Goal: Task Accomplishment & Management: Manage account settings

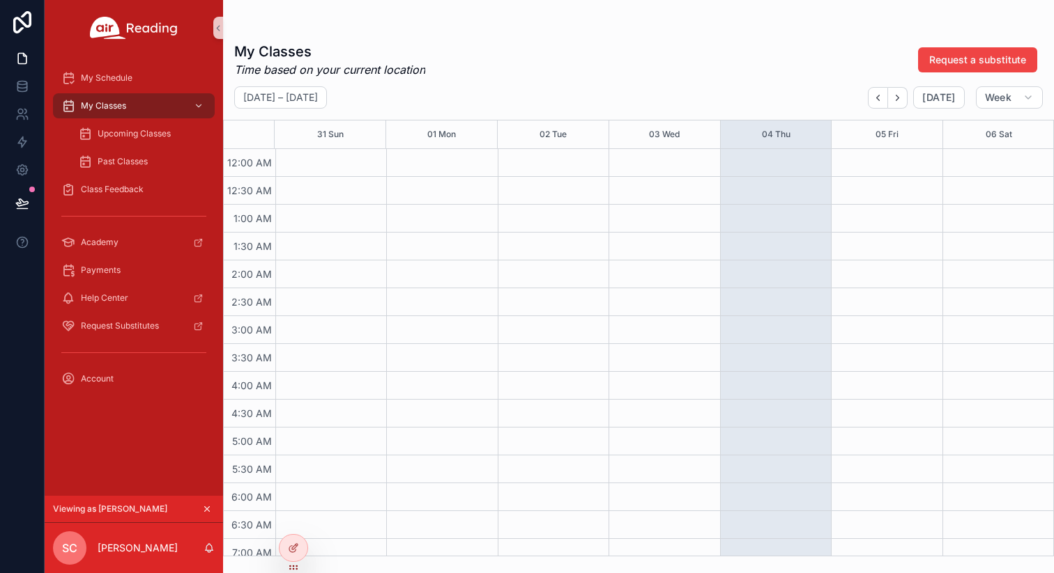
scroll to position [546, 0]
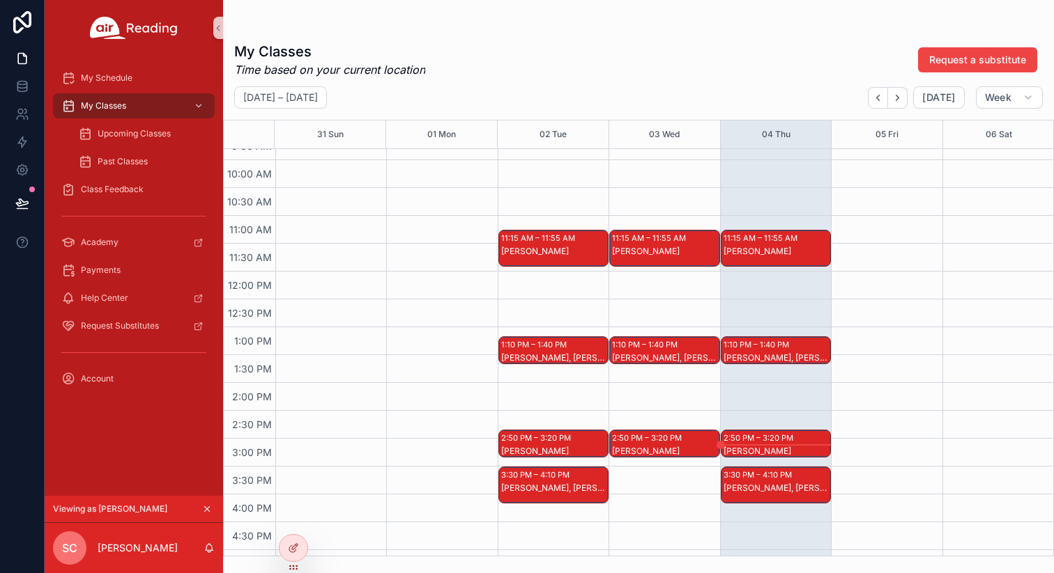
click at [206, 511] on icon "scrollable content" at bounding box center [207, 509] width 10 height 10
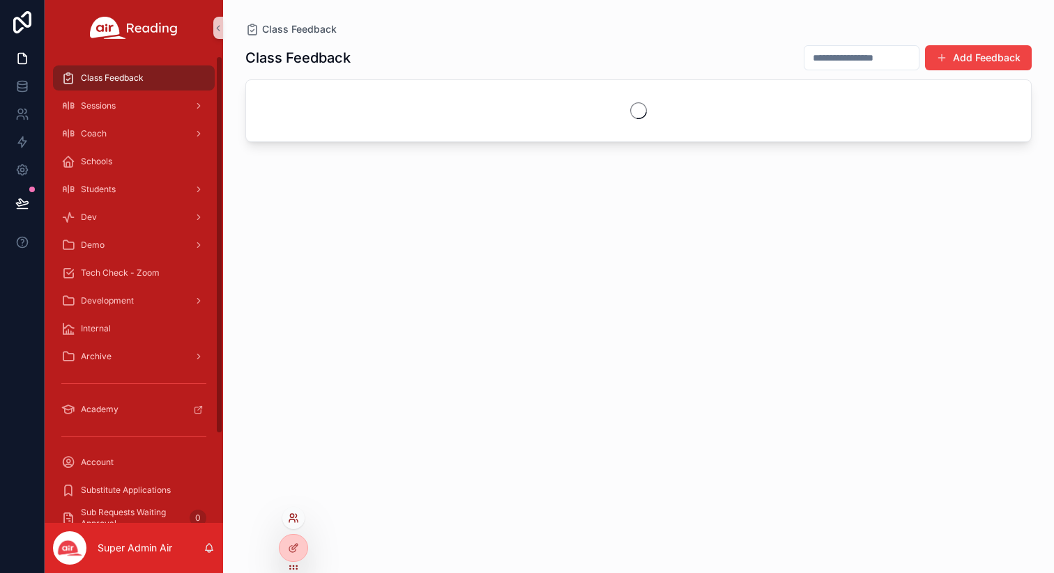
click at [294, 516] on icon at bounding box center [293, 518] width 11 height 11
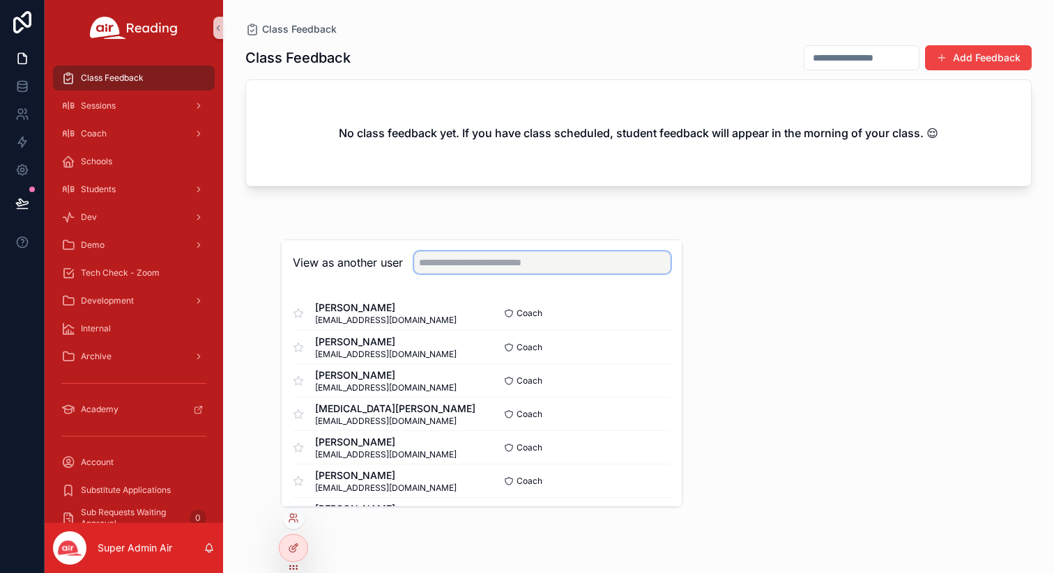
click at [470, 256] on input "text" at bounding box center [542, 263] width 256 height 22
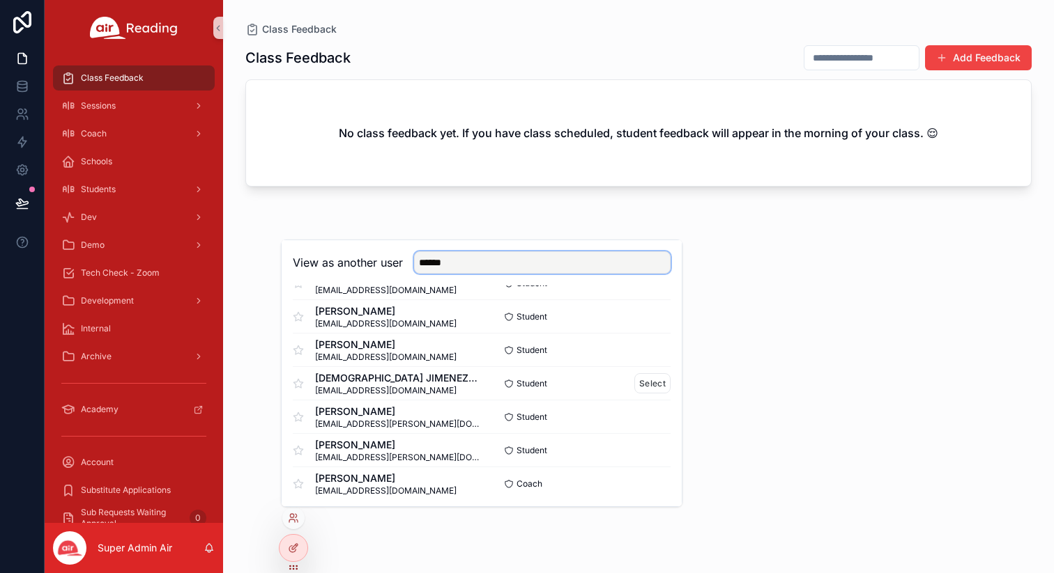
scroll to position [203, 0]
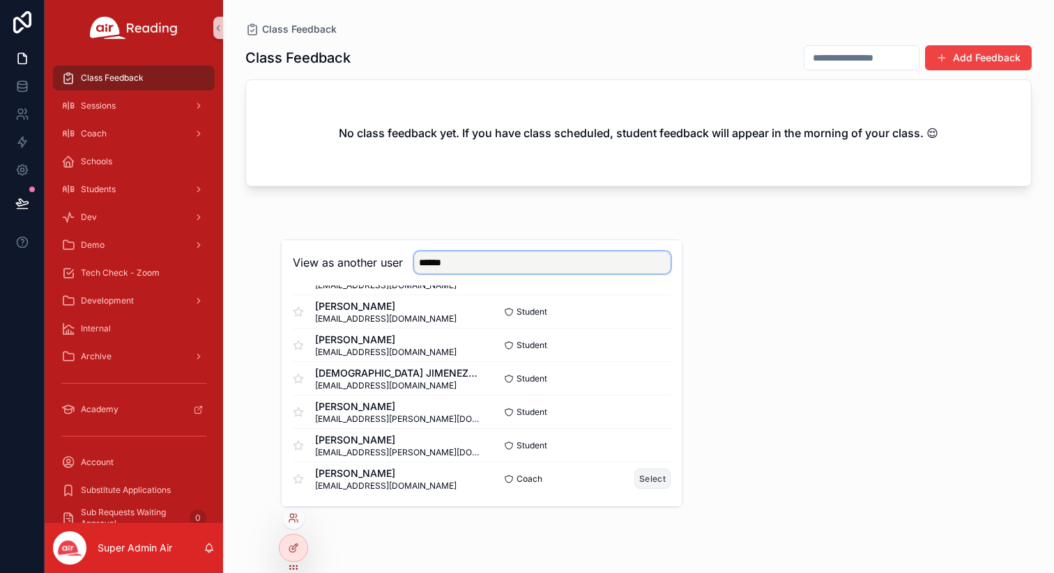
type input "******"
click at [643, 479] on button "Select" at bounding box center [652, 479] width 36 height 20
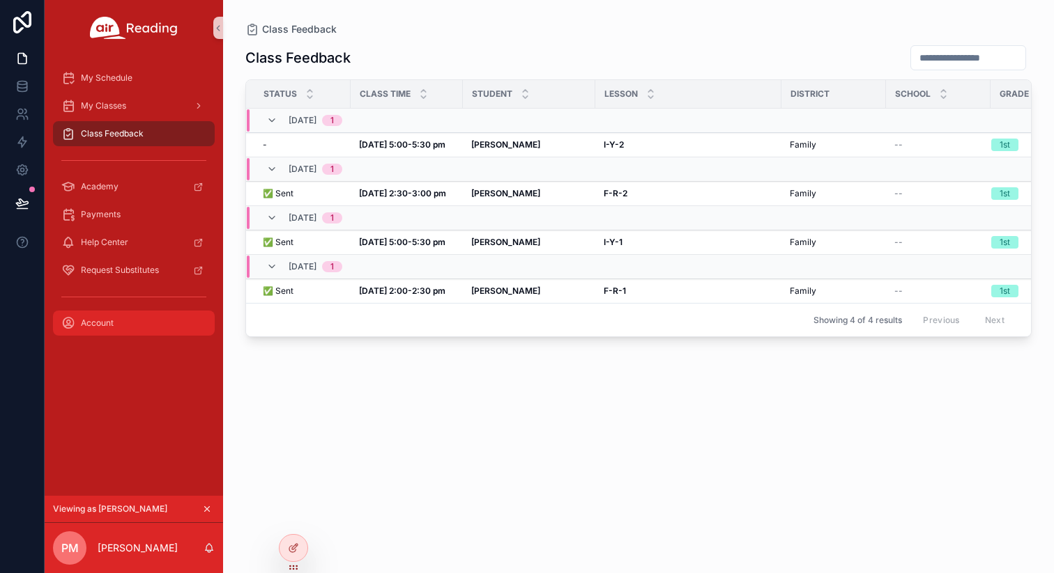
click at [102, 318] on span "Account" at bounding box center [97, 323] width 33 height 11
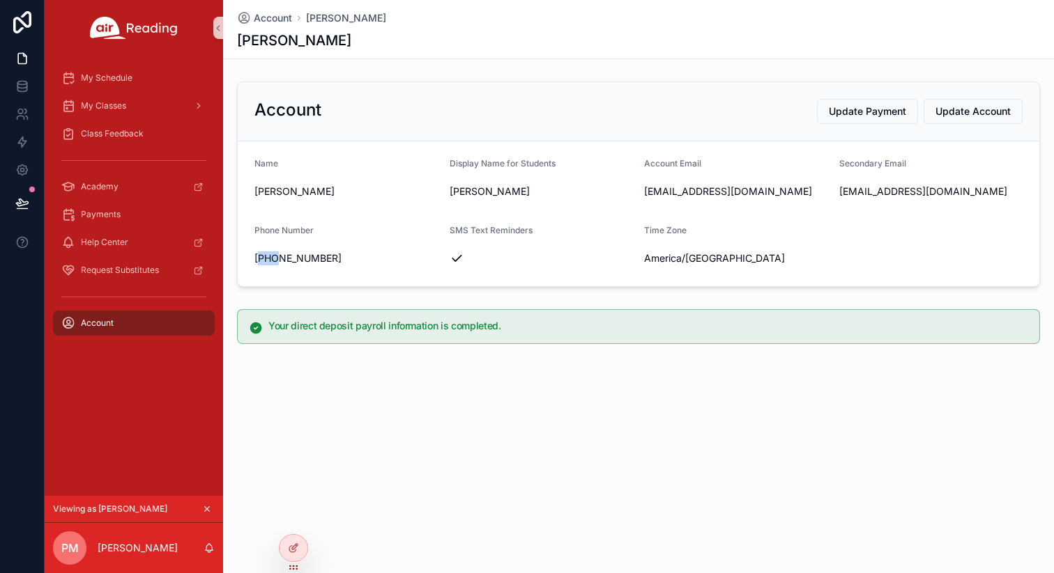
drag, startPoint x: 277, startPoint y: 256, endPoint x: 263, endPoint y: 256, distance: 14.6
click at [263, 256] on span "+528211265535" at bounding box center [346, 259] width 184 height 14
copy span "528"
click at [345, 388] on div "Account Patricia Mendez Patricia Mendez Account Update Payment Update Account N…" at bounding box center [638, 219] width 831 height 439
click at [116, 214] on span "Payments" at bounding box center [101, 214] width 40 height 11
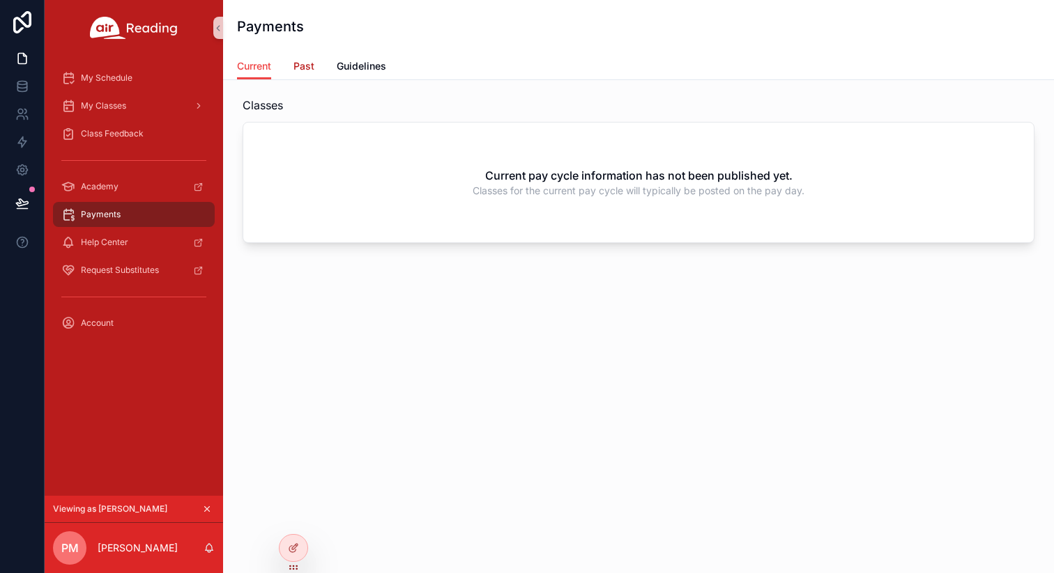
click at [304, 68] on span "Past" at bounding box center [303, 66] width 21 height 14
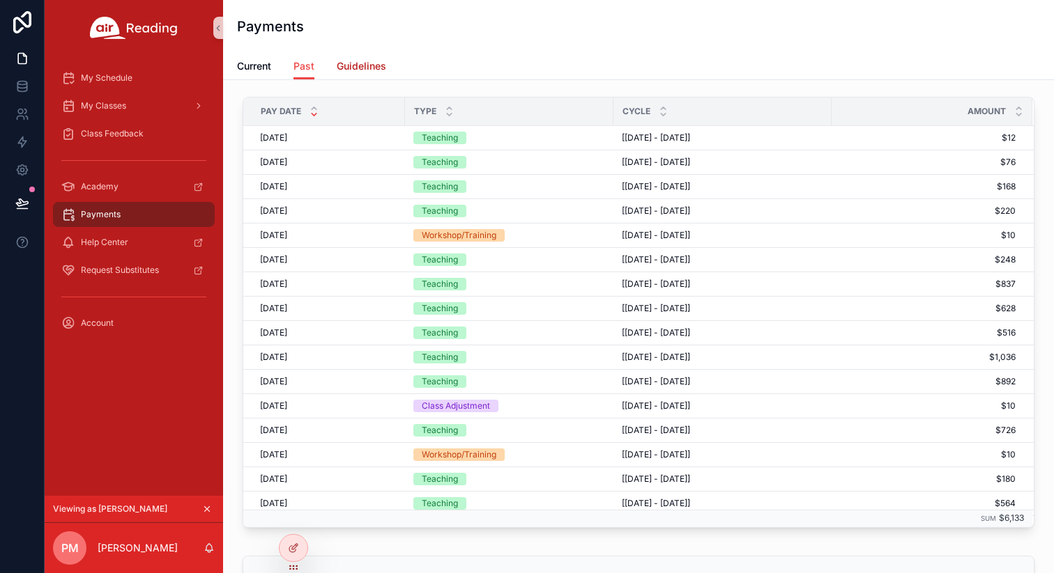
click at [359, 64] on span "Guidelines" at bounding box center [361, 66] width 49 height 14
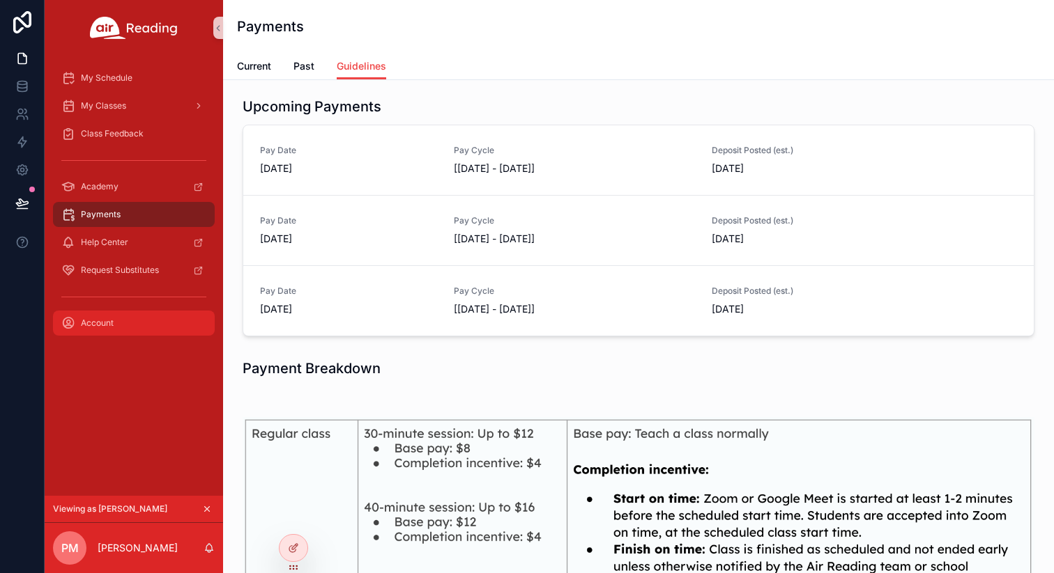
click at [109, 321] on span "Account" at bounding box center [97, 323] width 33 height 11
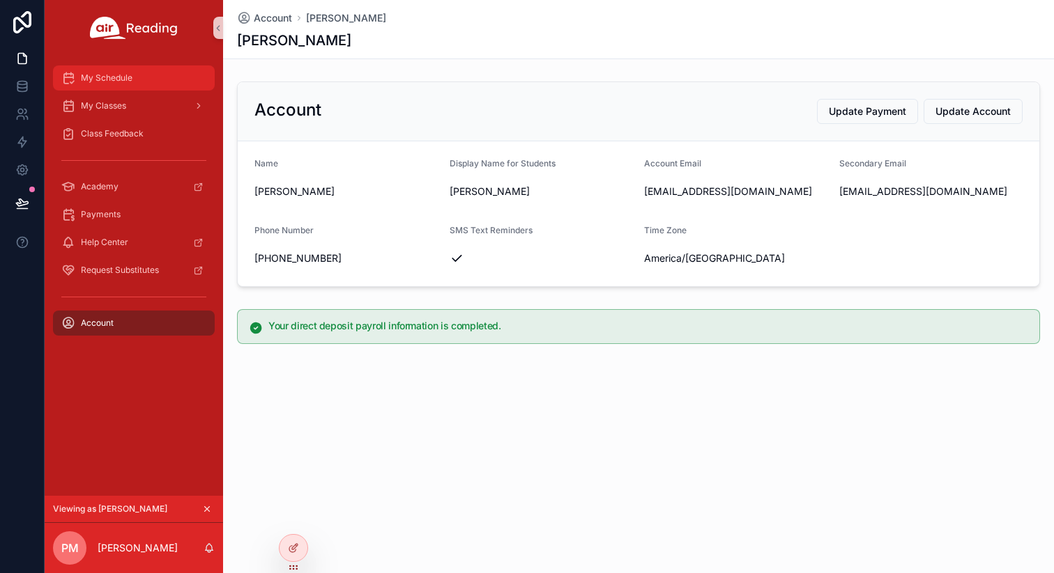
click at [121, 82] on span "My Schedule" at bounding box center [107, 77] width 52 height 11
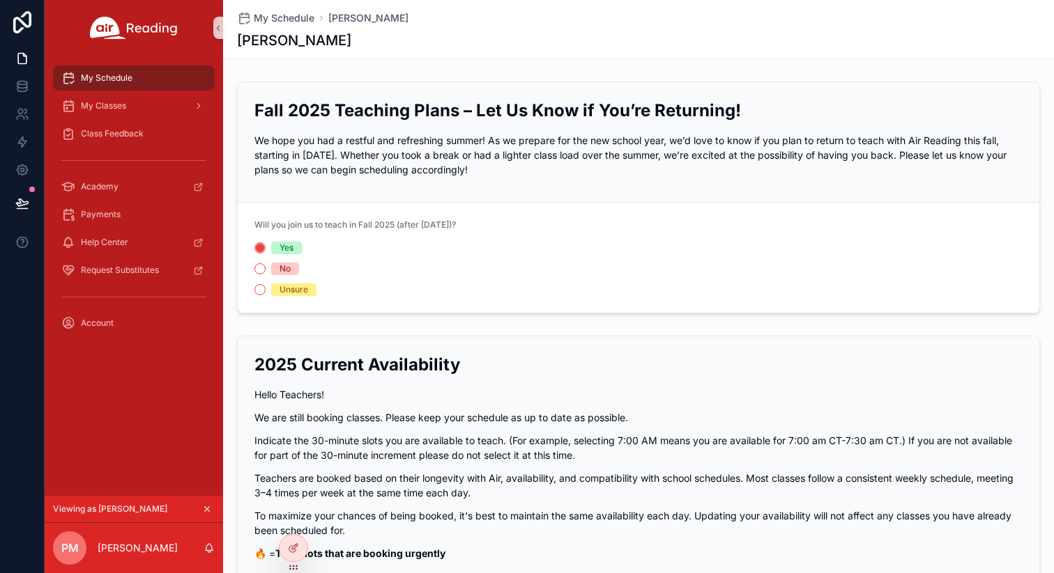
click at [120, 146] on div "Class Feedback" at bounding box center [134, 134] width 178 height 28
click at [118, 139] on span "Class Feedback" at bounding box center [112, 133] width 63 height 11
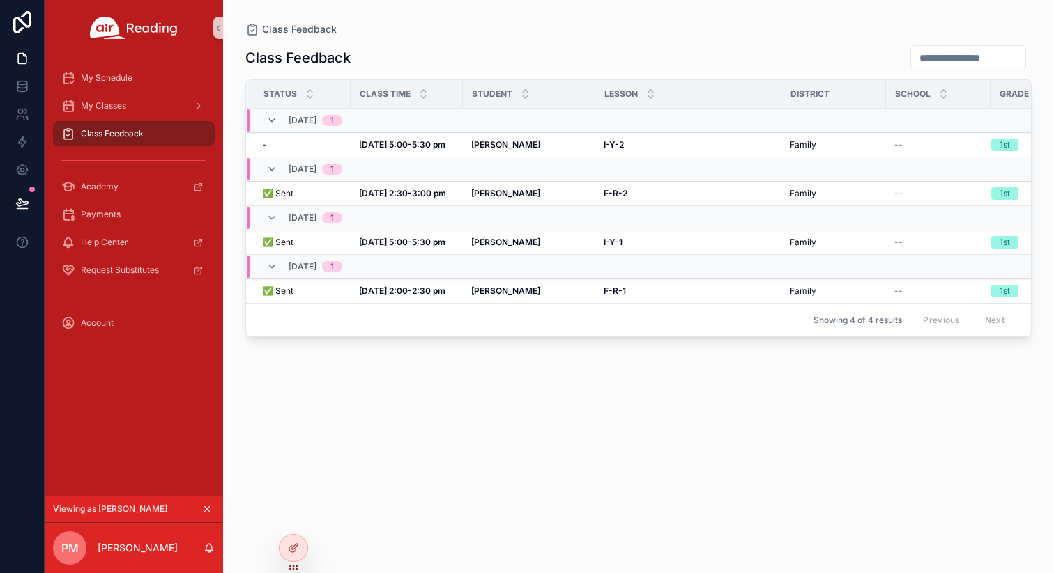
click at [209, 505] on icon "scrollable content" at bounding box center [207, 509] width 10 height 10
